Goal: Task Accomplishment & Management: Use online tool/utility

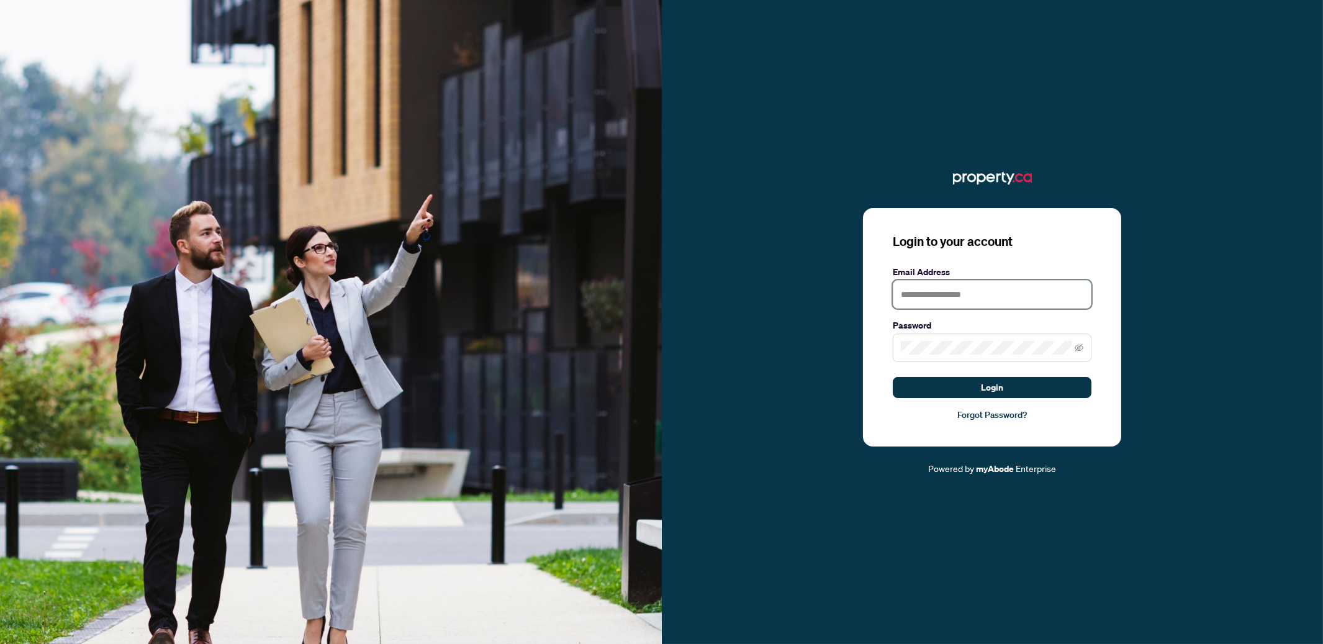
type input "**********"
click at [1022, 385] on button "Login" at bounding box center [992, 387] width 199 height 21
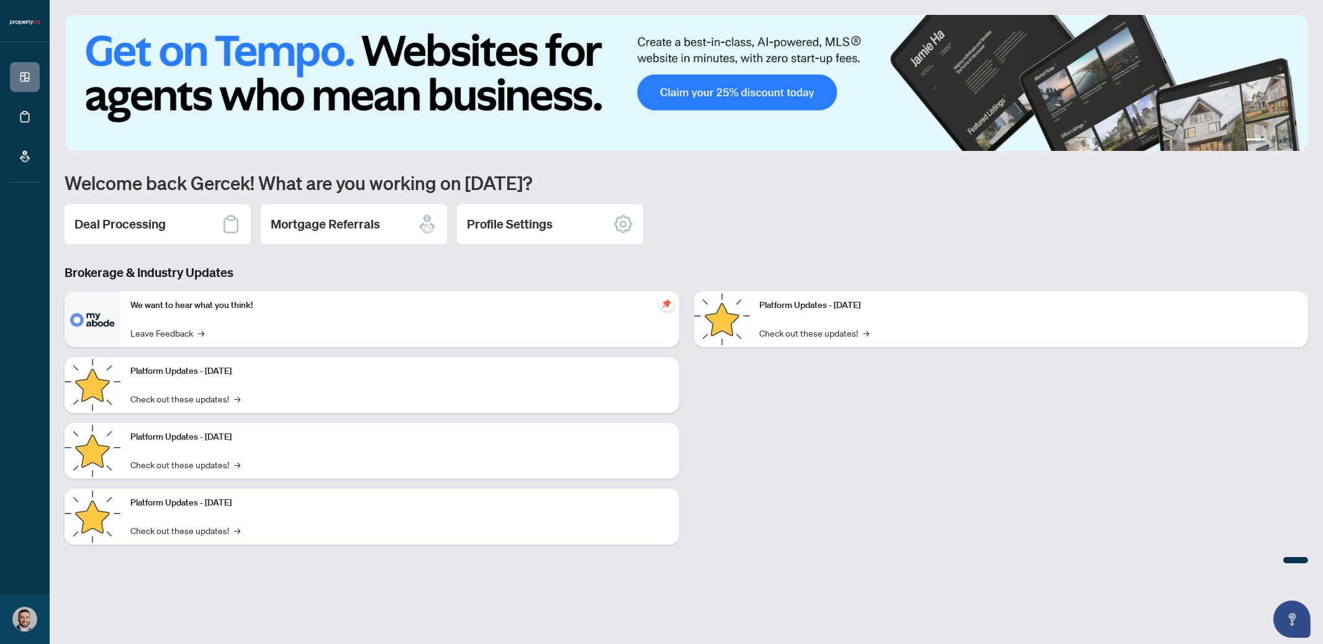
click at [143, 214] on div "Deal Processing" at bounding box center [158, 224] width 186 height 40
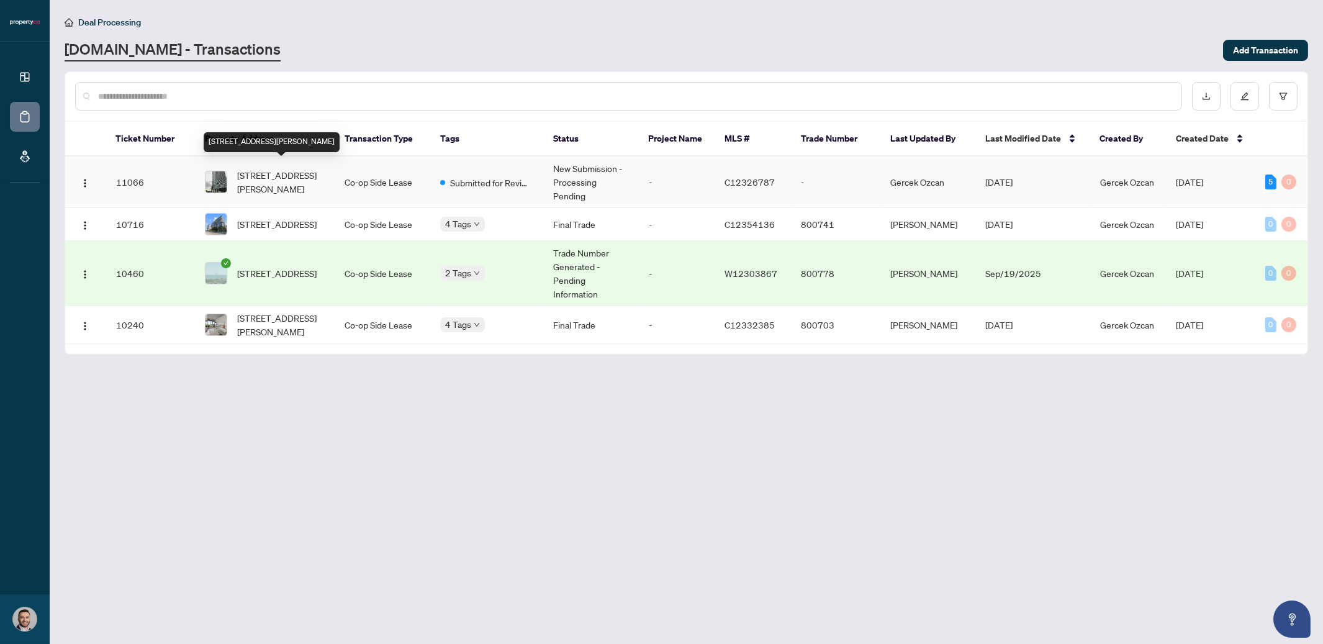
click at [284, 173] on span "[STREET_ADDRESS][PERSON_NAME]" at bounding box center [281, 181] width 88 height 27
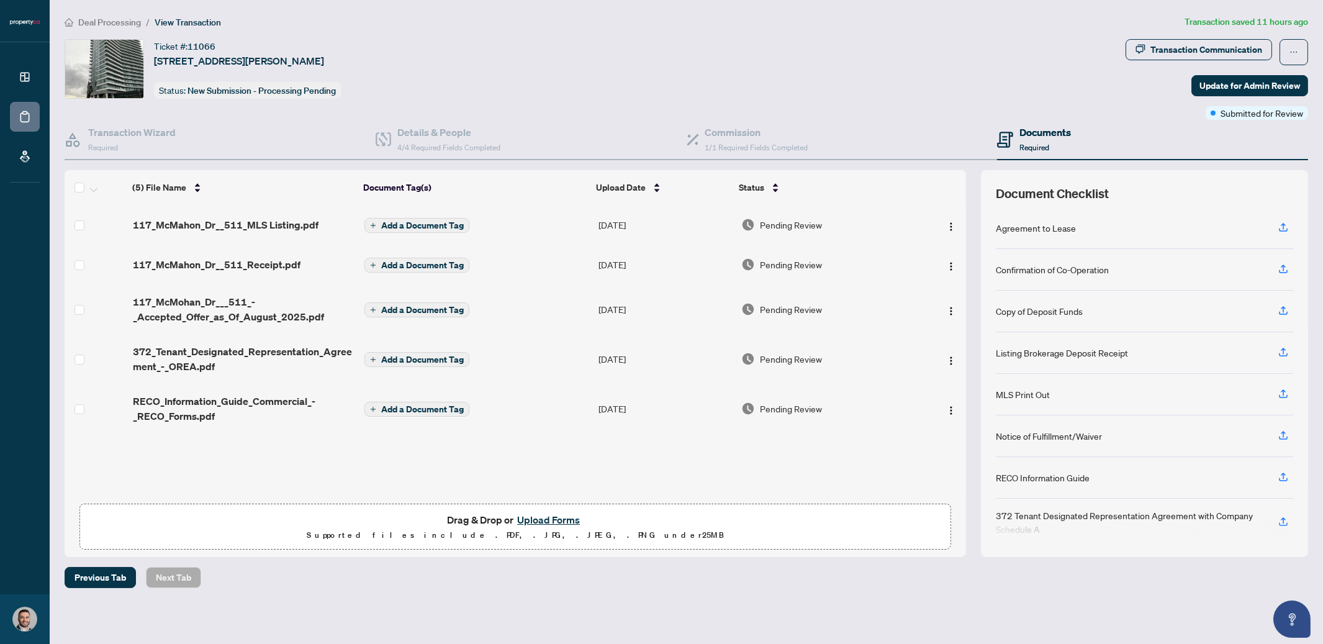
click at [96, 19] on span "Deal Processing" at bounding box center [109, 22] width 63 height 11
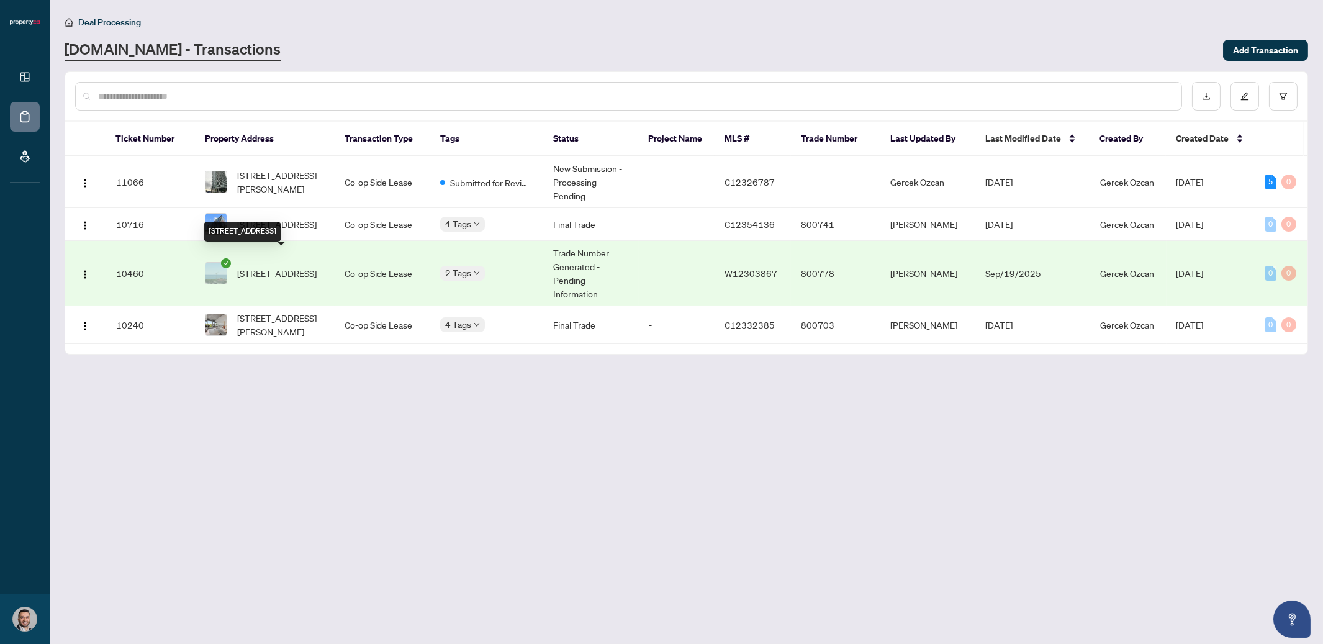
click at [272, 266] on span "[STREET_ADDRESS]" at bounding box center [276, 273] width 79 height 14
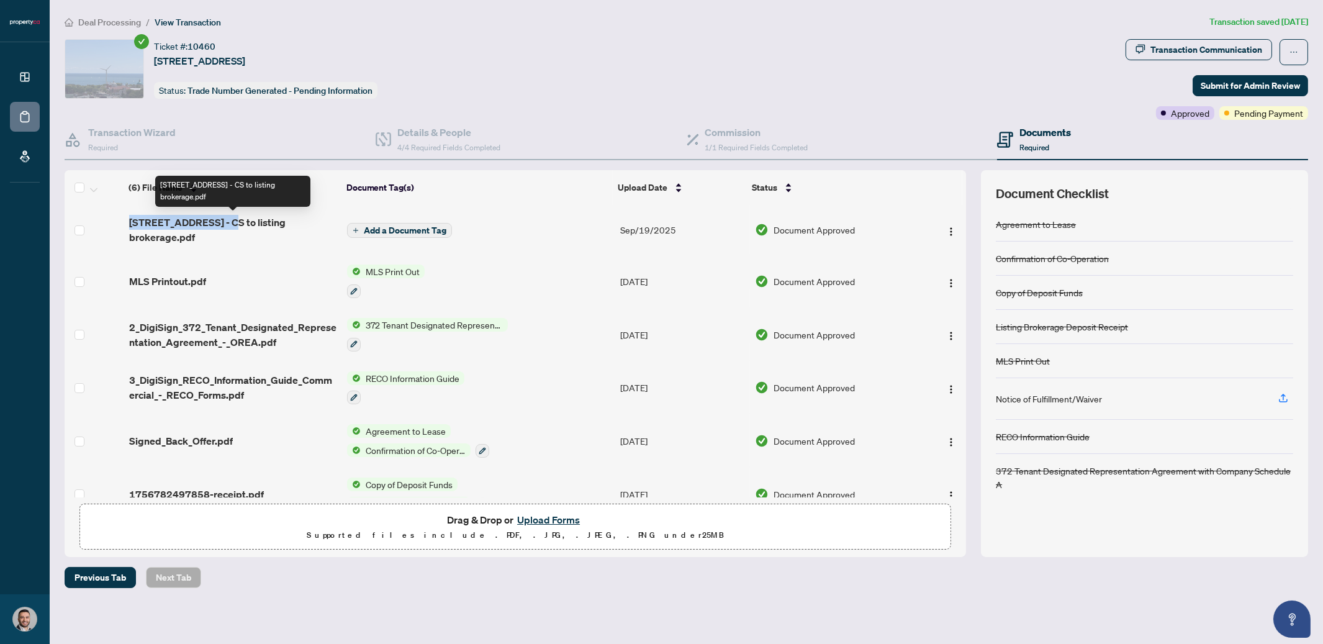
drag, startPoint x: 124, startPoint y: 217, endPoint x: 224, endPoint y: 227, distance: 99.8
click at [224, 227] on td "[STREET_ADDRESS] - CS to listing brokerage.pdf" at bounding box center [233, 230] width 218 height 50
